Goal: Task Accomplishment & Management: Manage account settings

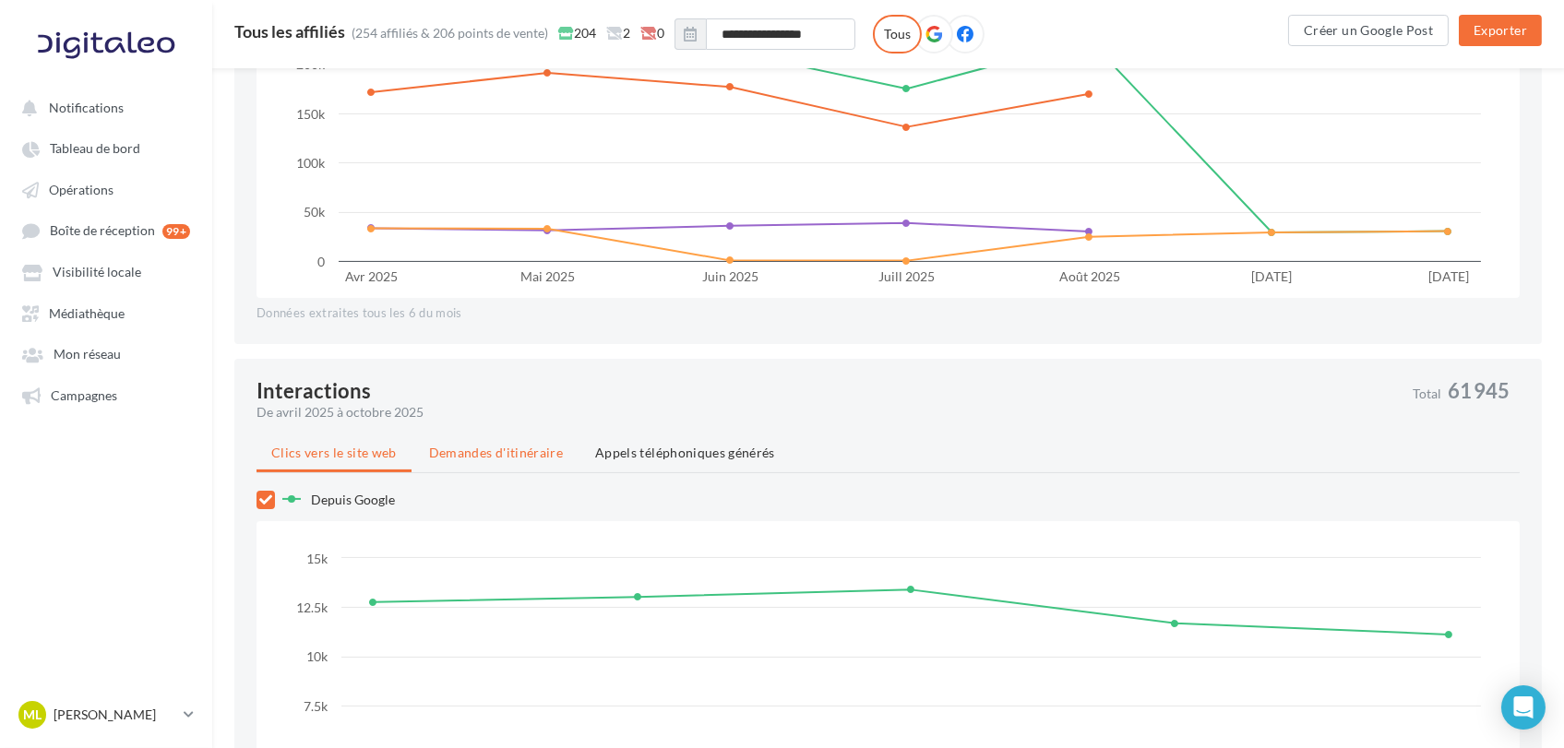
scroll to position [446, 0]
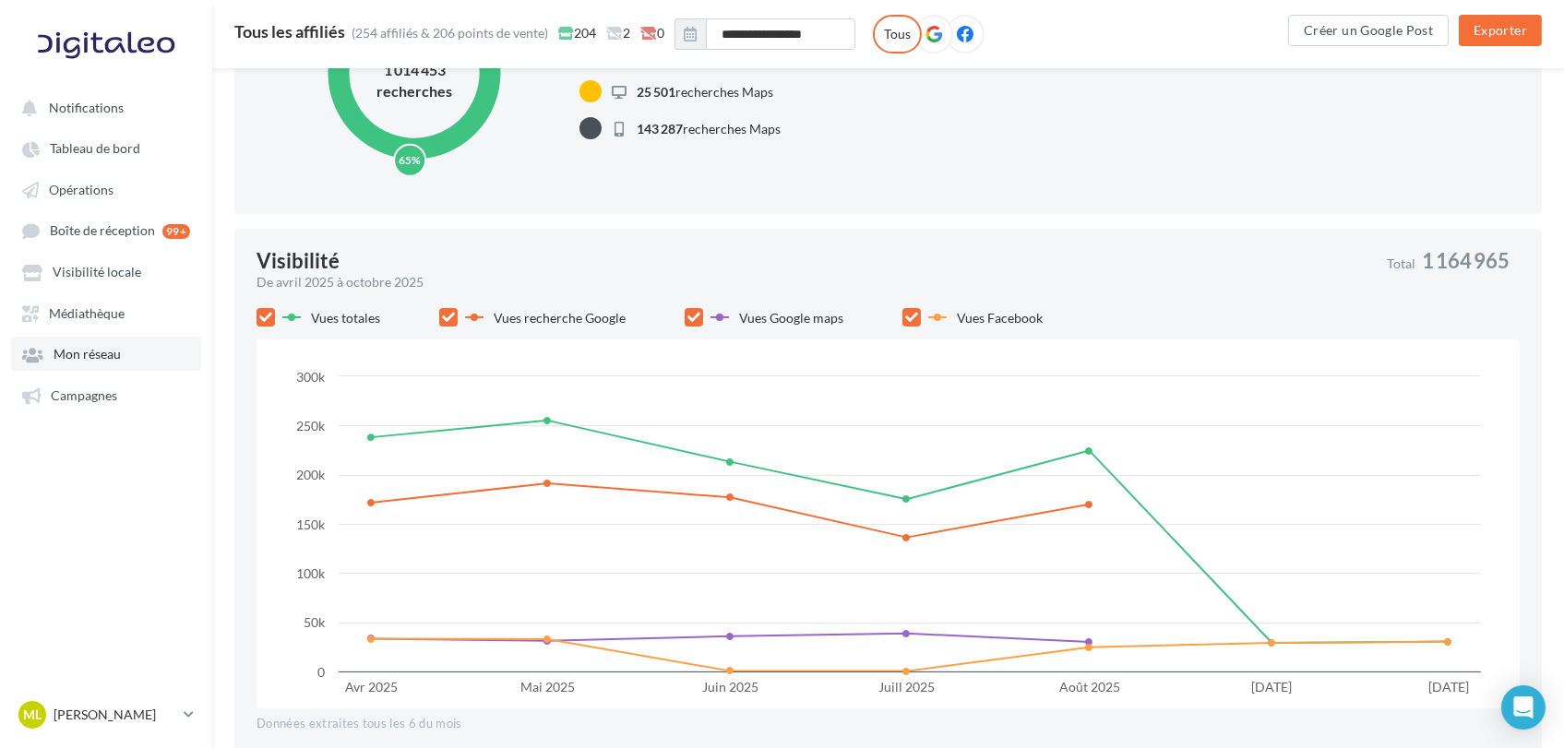
click at [98, 349] on span "Mon réseau" at bounding box center [87, 355] width 67 height 16
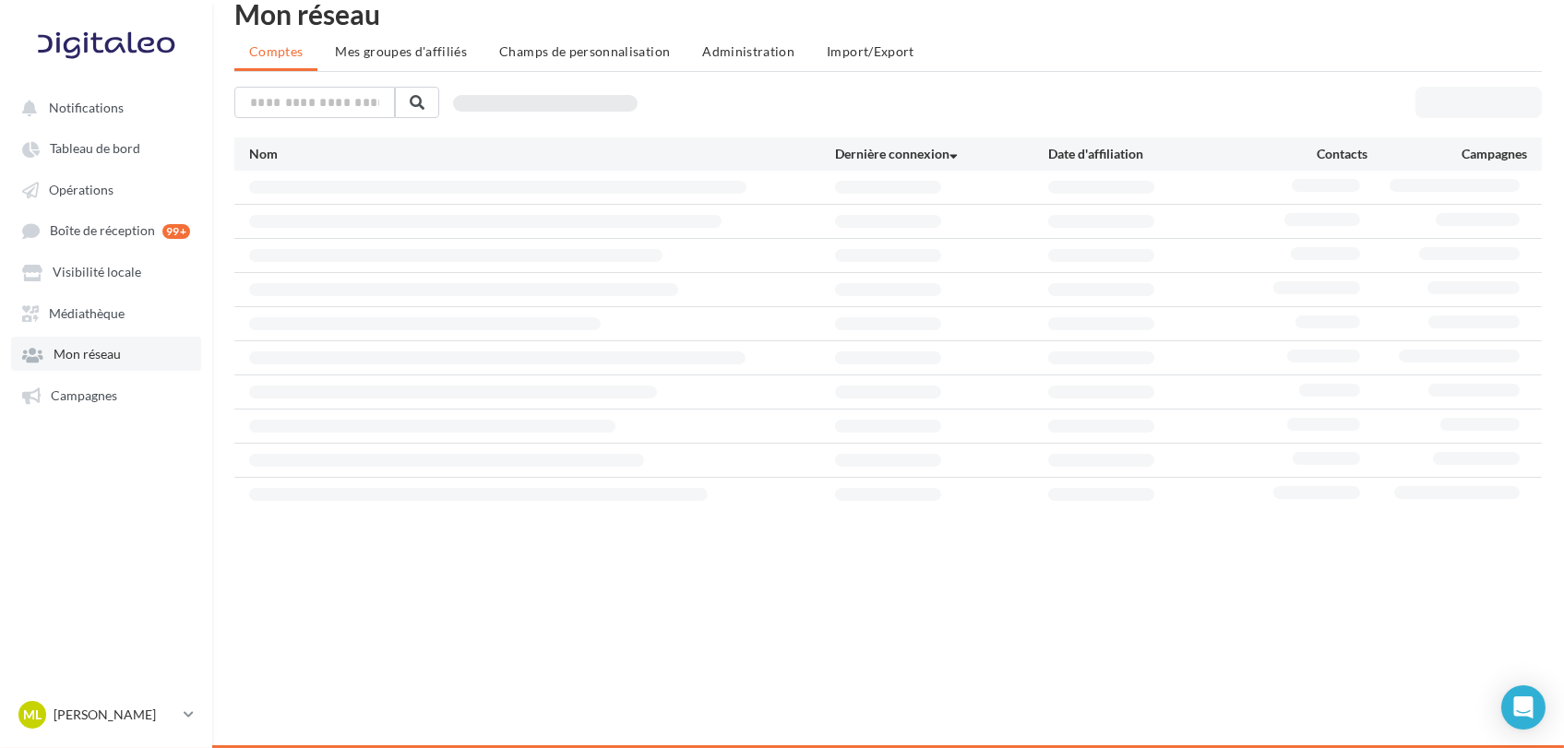
scroll to position [30, 0]
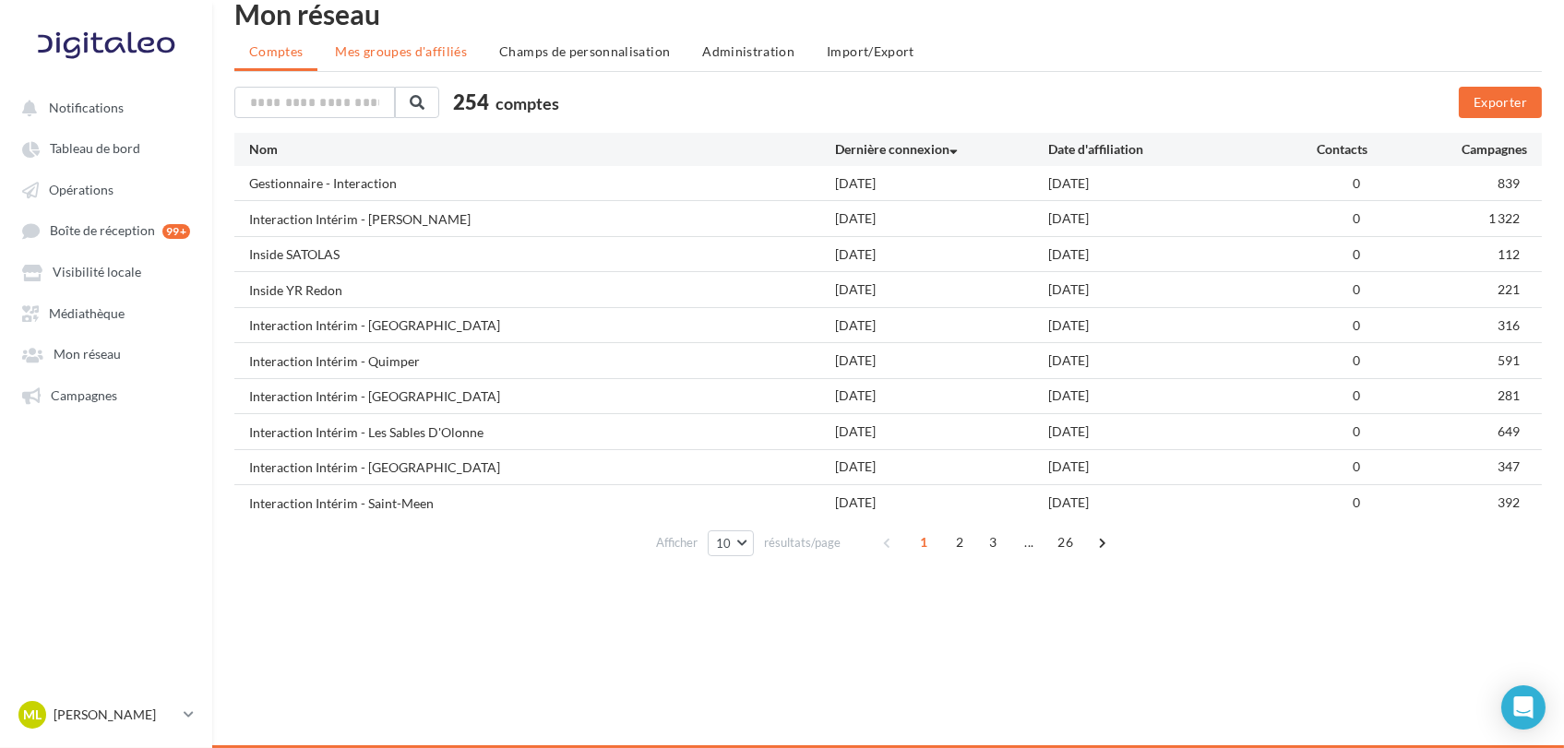
click at [394, 49] on span "Mes groupes d'affiliés" at bounding box center [401, 51] width 132 height 16
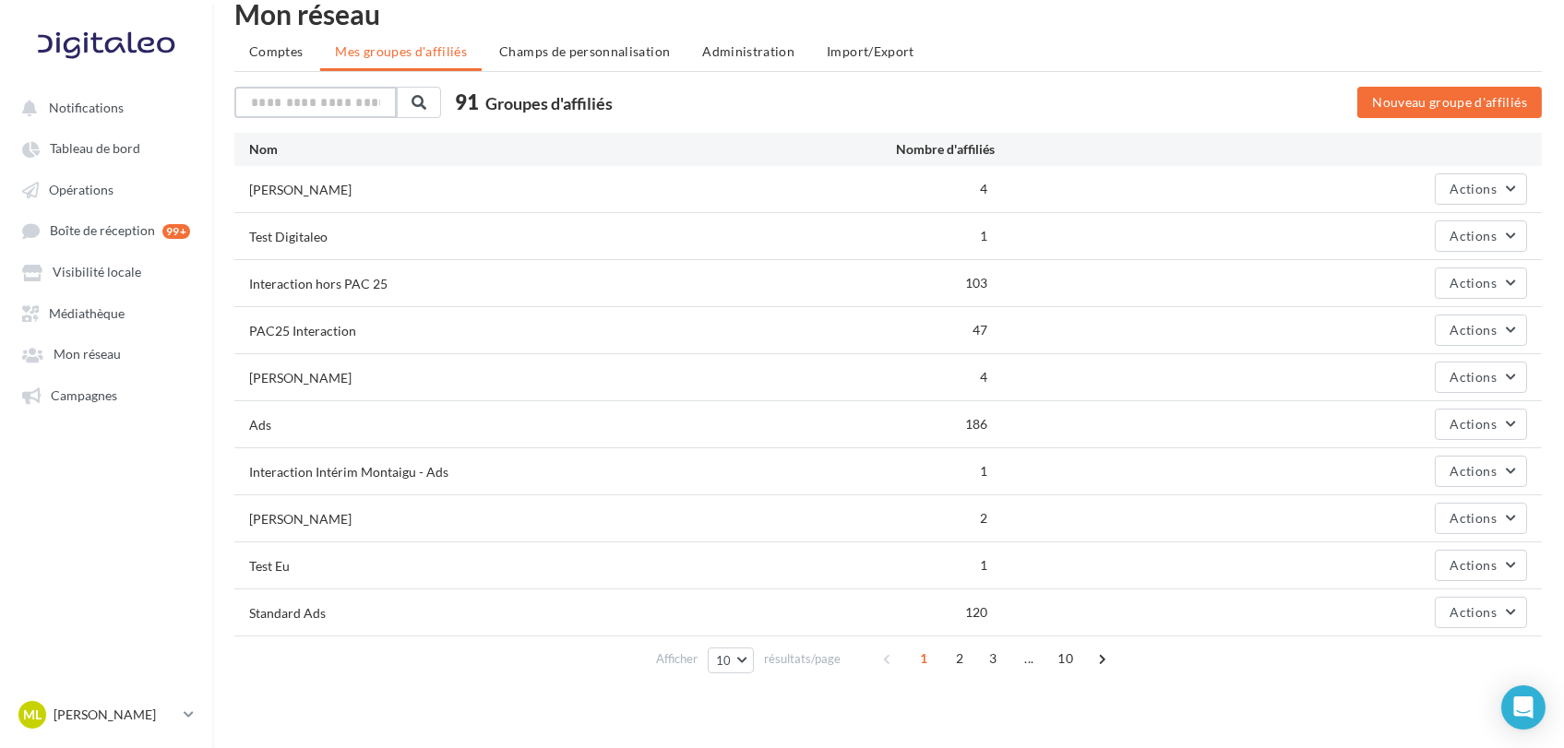
click at [319, 96] on input "text" at bounding box center [315, 102] width 162 height 31
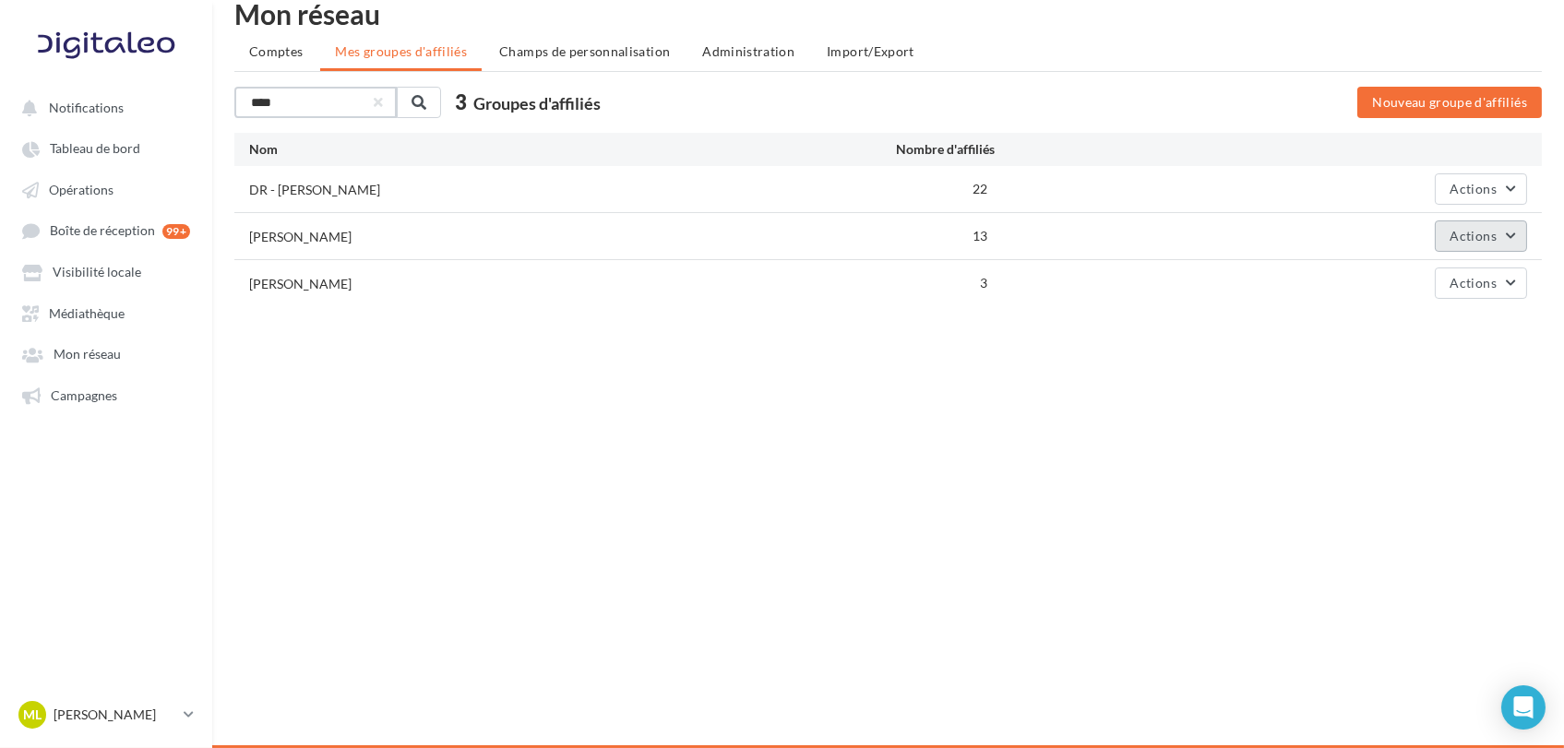
type input "****"
click at [1471, 229] on span "Actions" at bounding box center [1474, 236] width 46 height 16
click at [1440, 271] on button "Editer" at bounding box center [1435, 280] width 185 height 48
click at [1440, 271] on button "Actions" at bounding box center [1481, 283] width 92 height 31
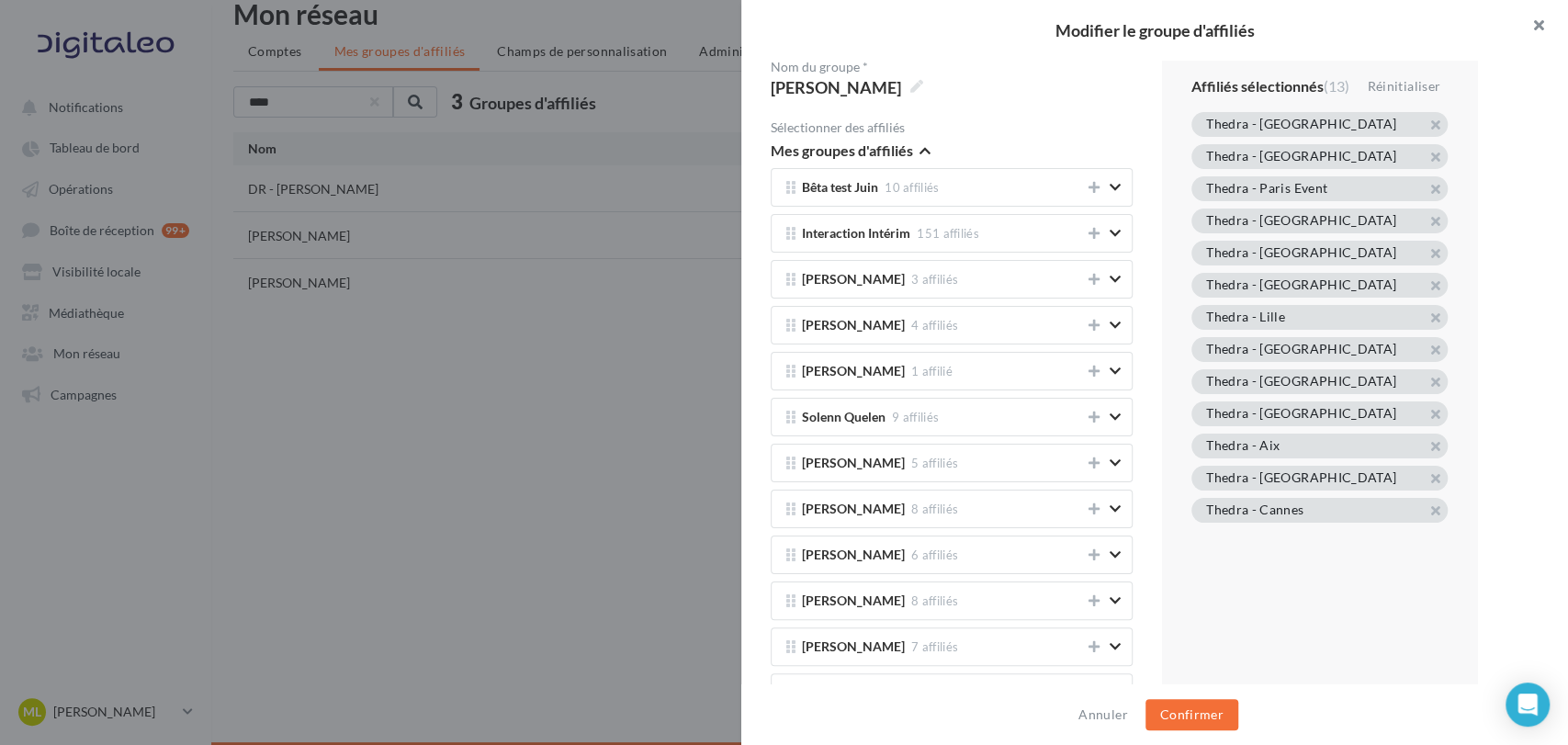
click at [1543, 27] on button "button" at bounding box center [1532, 27] width 74 height 55
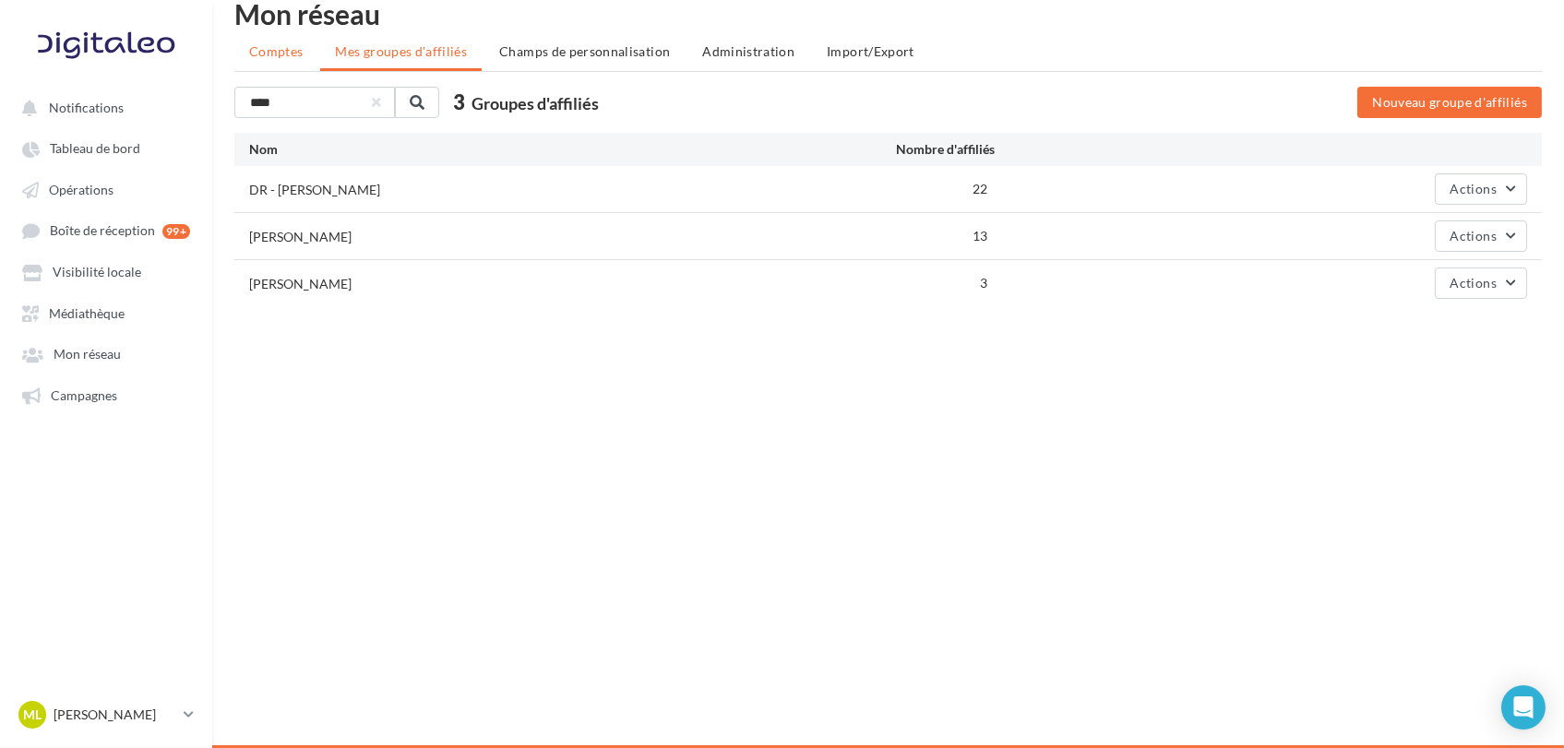
click at [282, 51] on span "Comptes" at bounding box center [276, 51] width 54 height 16
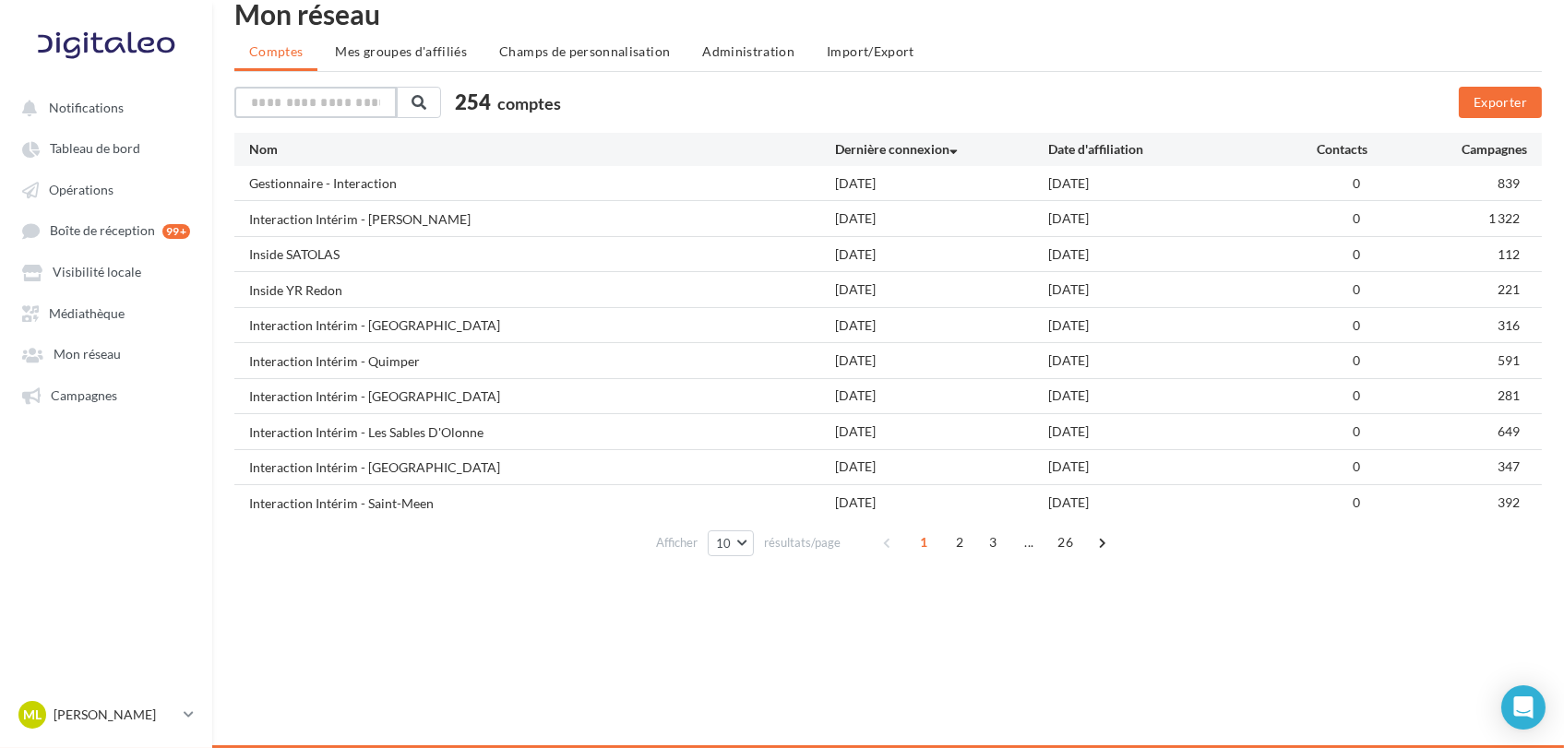
click at [307, 102] on input "text" at bounding box center [315, 102] width 162 height 31
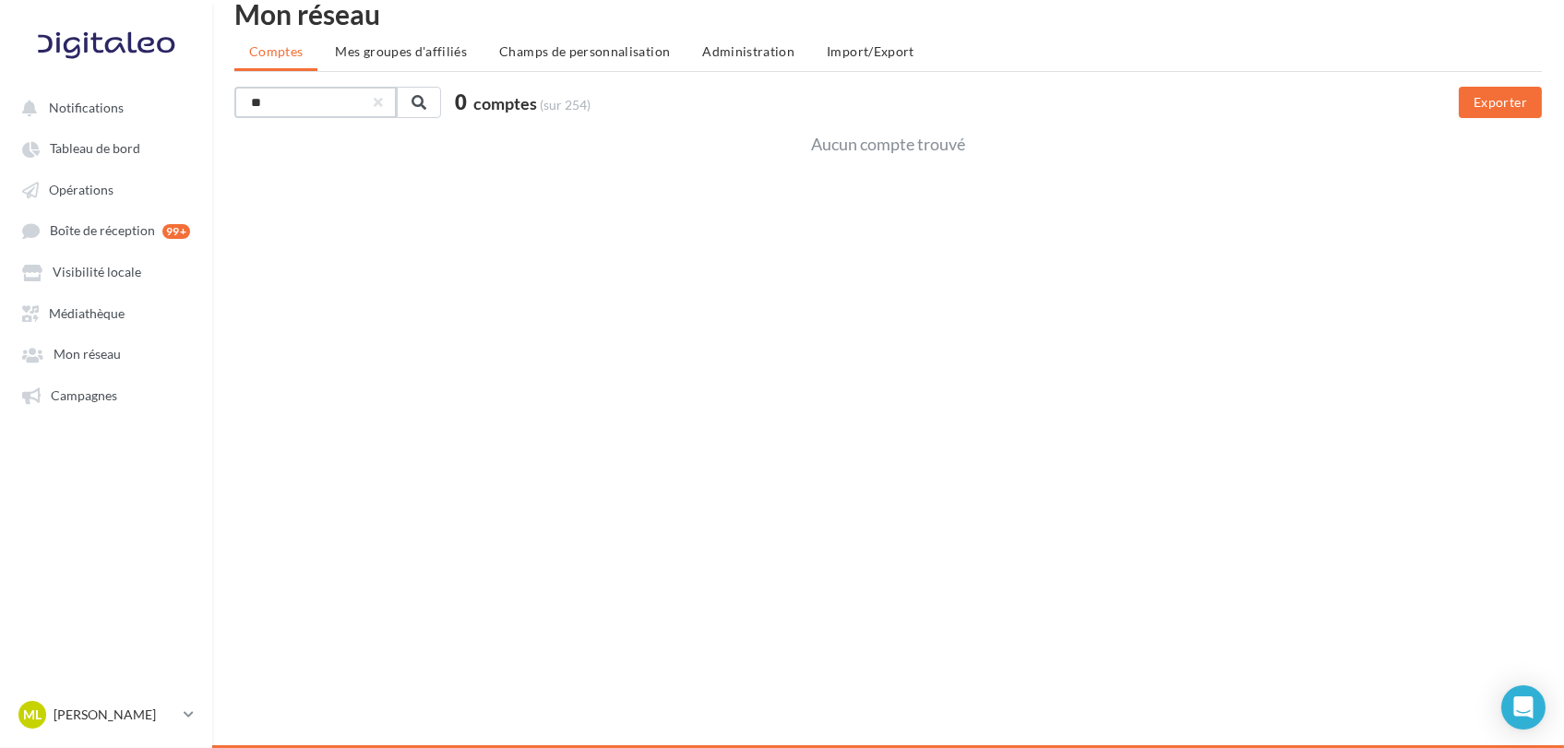
type input "*"
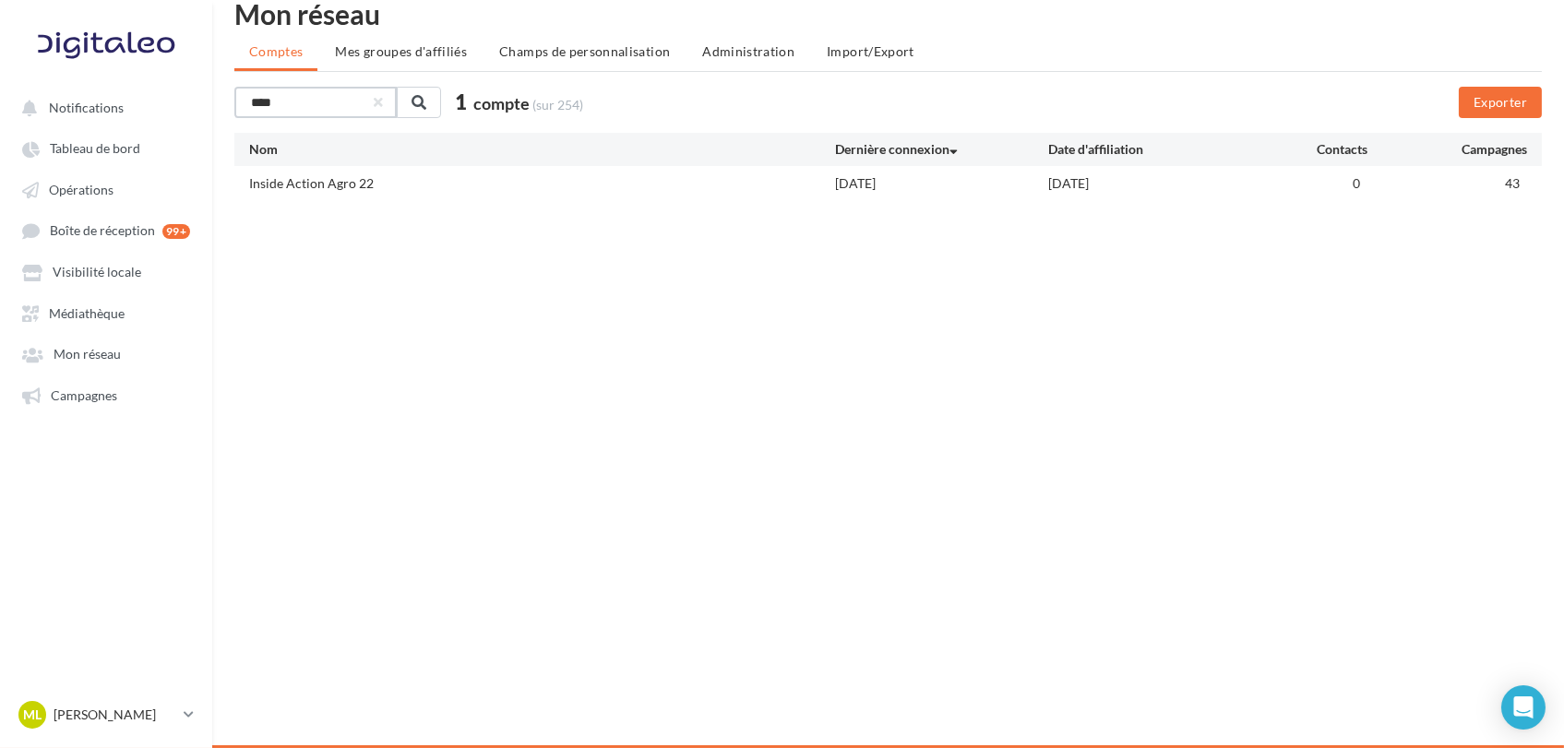
type input "****"
click at [321, 193] on div "Inside Action Agro 22" at bounding box center [311, 183] width 125 height 18
click at [428, 56] on span "Mes groupes d'affiliés" at bounding box center [401, 51] width 132 height 16
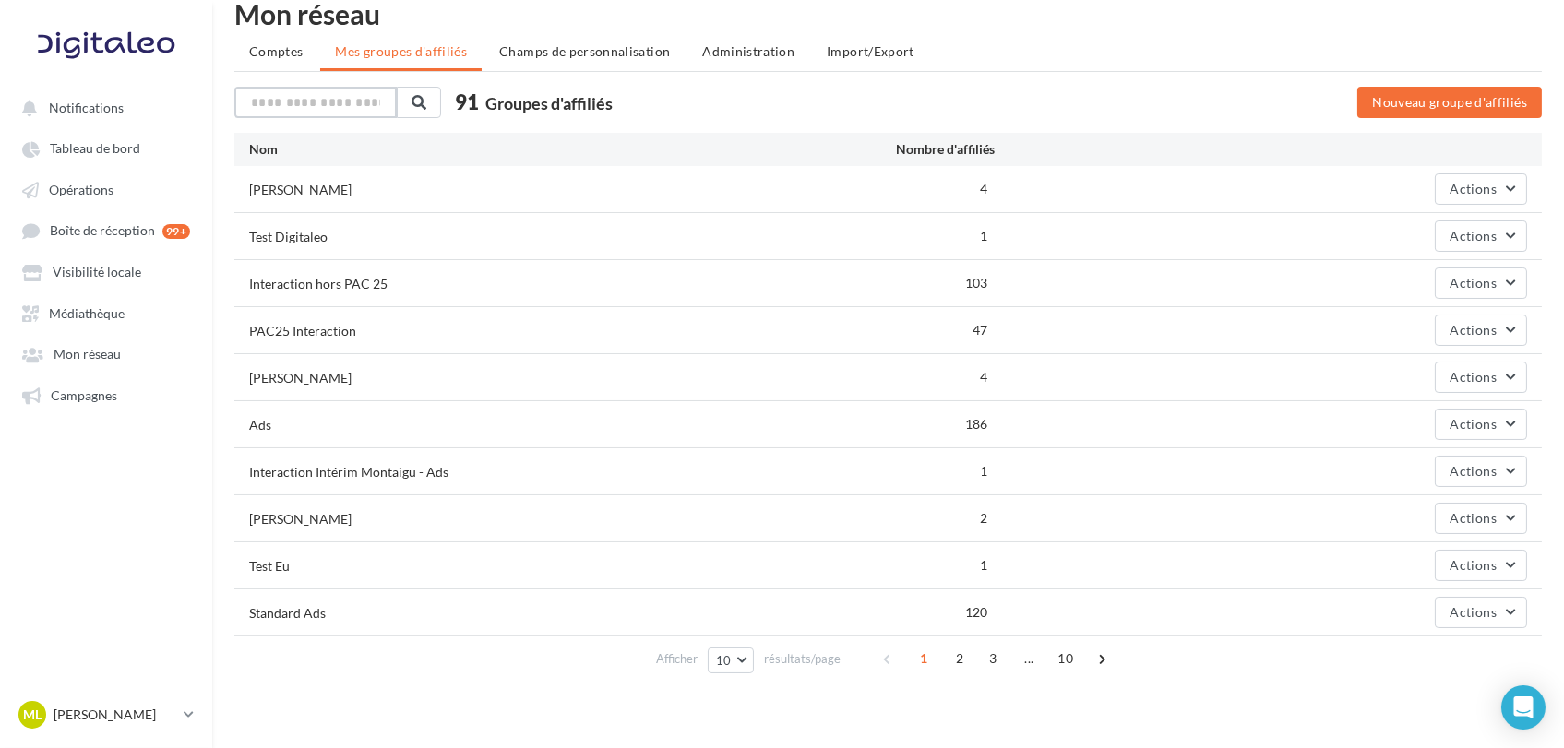
click at [353, 90] on input "text" at bounding box center [315, 102] width 162 height 31
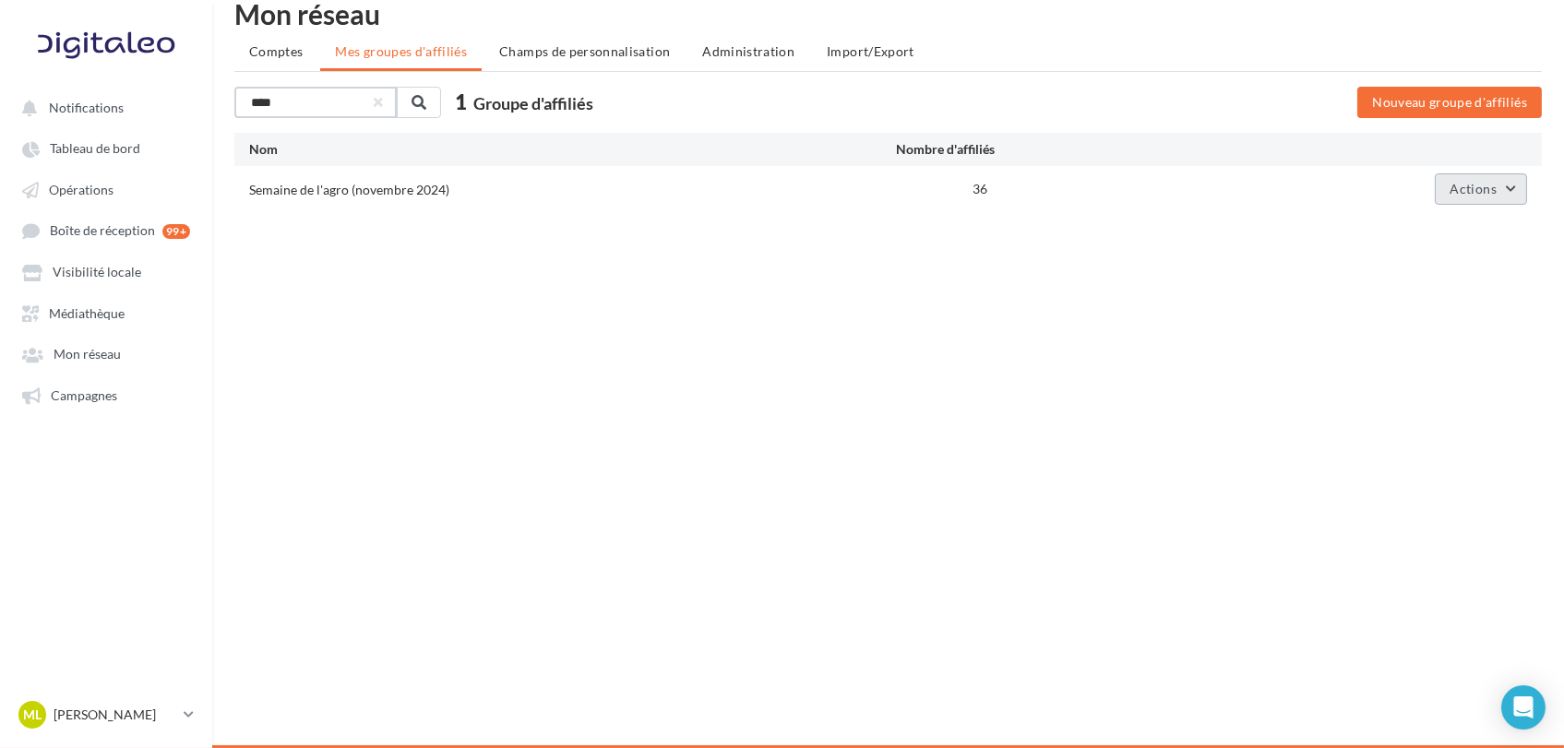
type input "****"
click at [1491, 194] on span "Actions" at bounding box center [1474, 189] width 46 height 16
click at [566, 349] on div "Notifications Tableau de bord Opérations" at bounding box center [782, 374] width 1564 height 748
click at [380, 102] on button "button" at bounding box center [376, 102] width 7 height 7
type input "****"
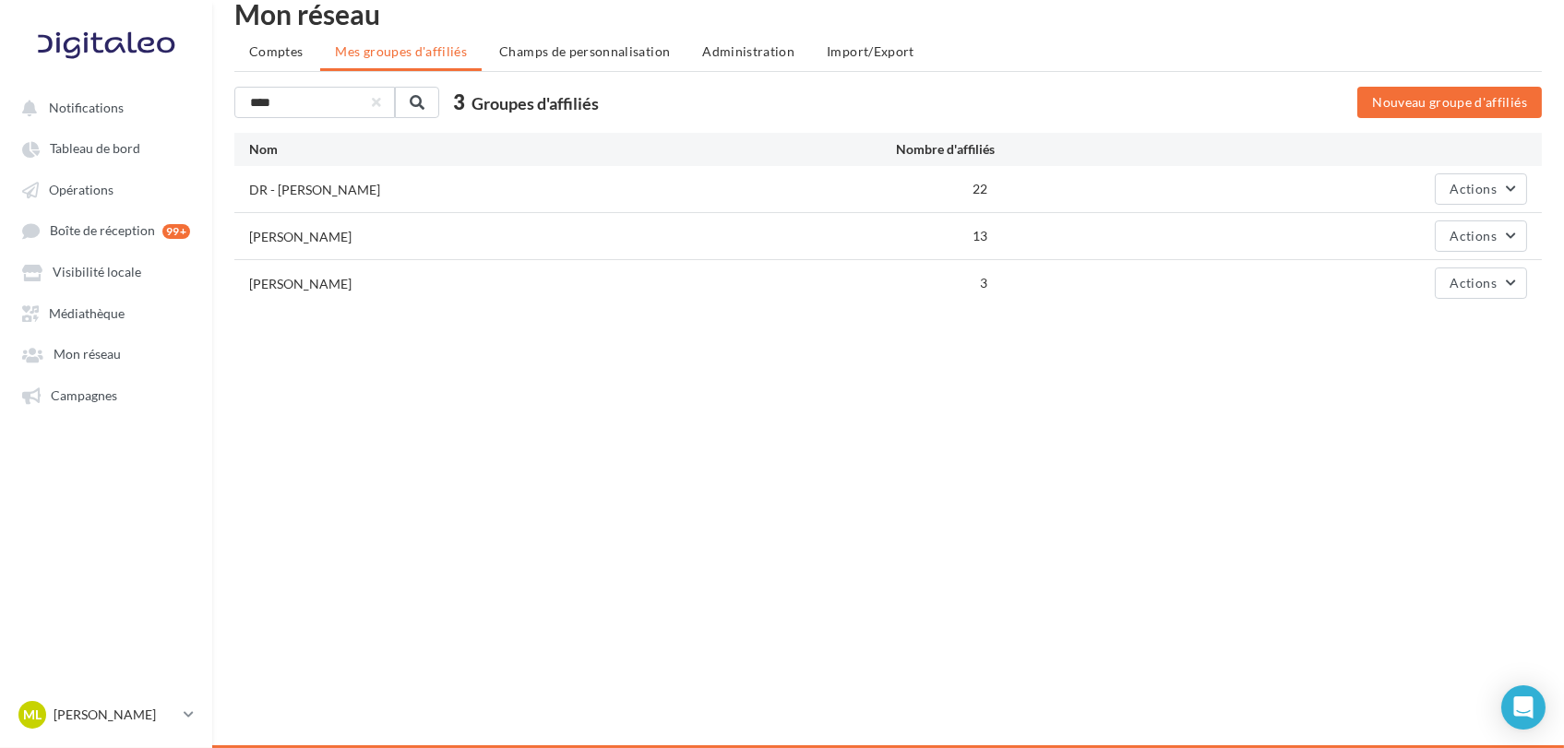
click at [862, 432] on div "Notifications Tableau de bord Opérations" at bounding box center [782, 374] width 1564 height 748
